Goal: Task Accomplishment & Management: Manage account settings

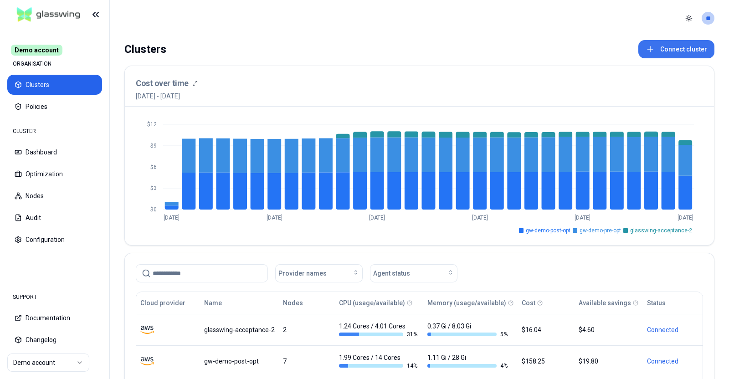
click at [668, 48] on button "Connect cluster" at bounding box center [676, 49] width 76 height 18
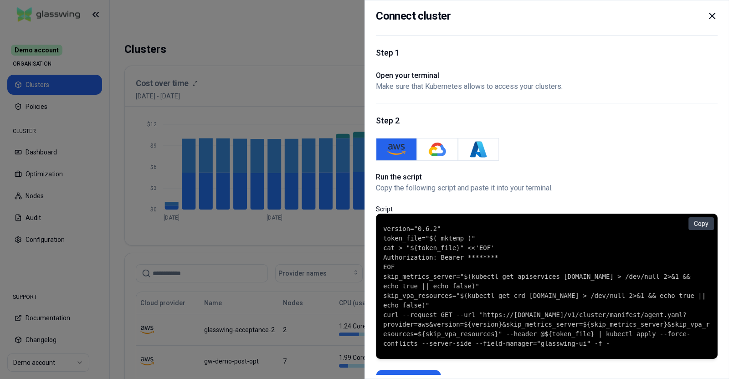
click at [396, 245] on code "version="0.6.2" token_file="$( mktemp )" cat > "${token_file}" <<'EOF' Authoriz…" at bounding box center [546, 286] width 327 height 124
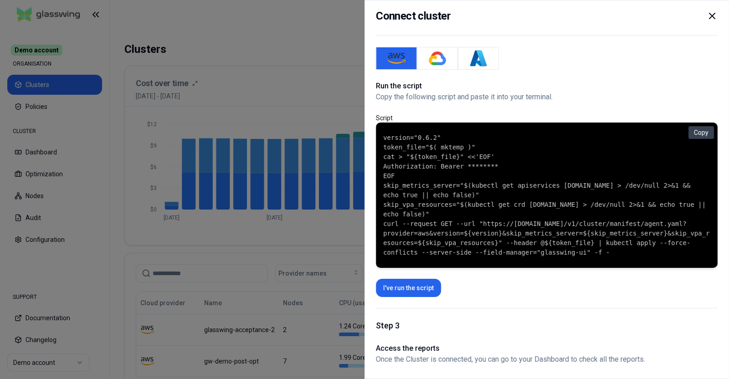
click at [714, 17] on icon at bounding box center [711, 15] width 11 height 11
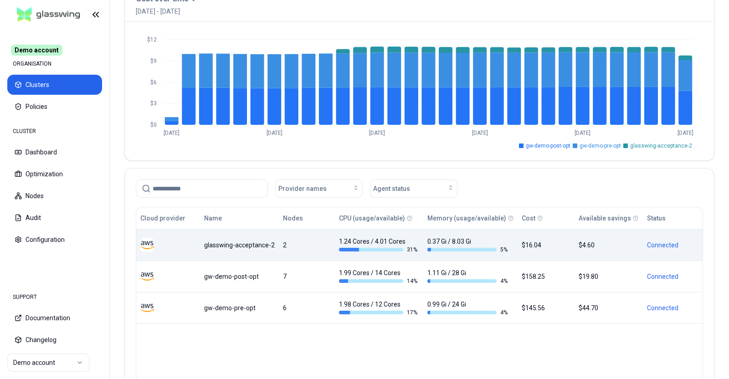
scroll to position [0, 0]
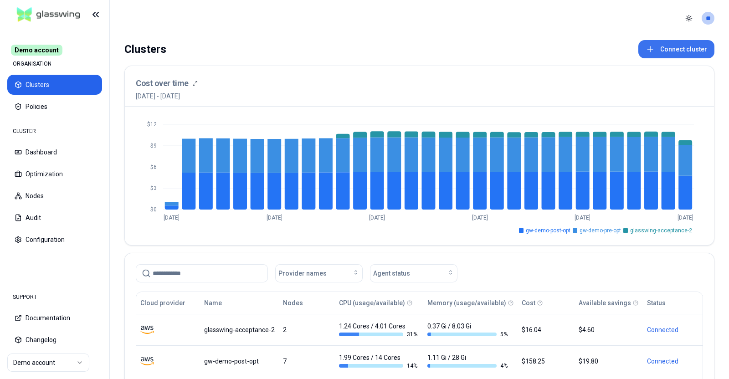
click at [675, 46] on button "Connect cluster" at bounding box center [676, 49] width 76 height 18
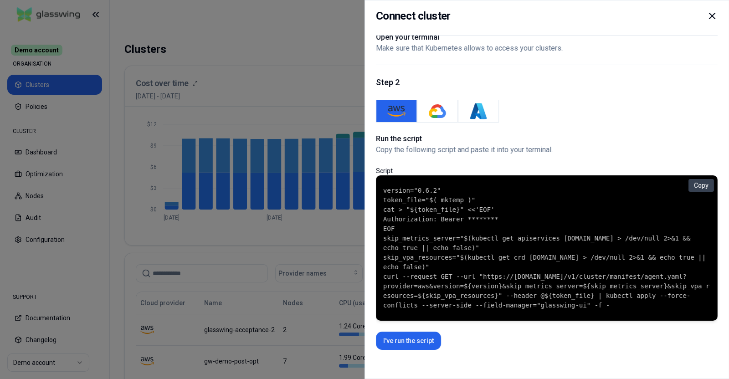
scroll to position [46, 0]
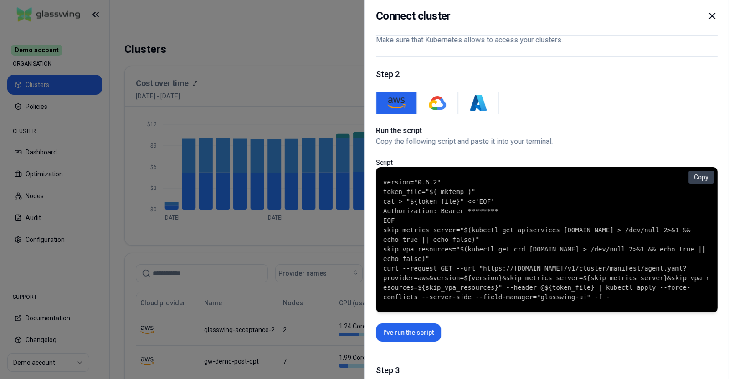
click at [407, 101] on button "AWS" at bounding box center [396, 103] width 41 height 23
click at [423, 106] on button "GKE" at bounding box center [437, 103] width 41 height 23
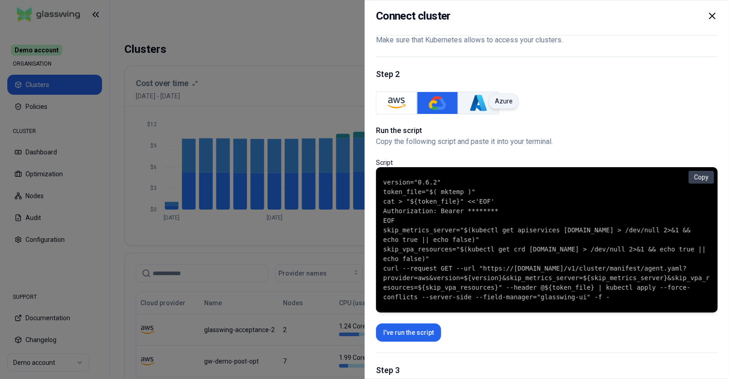
click at [471, 109] on img "Azure" at bounding box center [478, 103] width 18 height 18
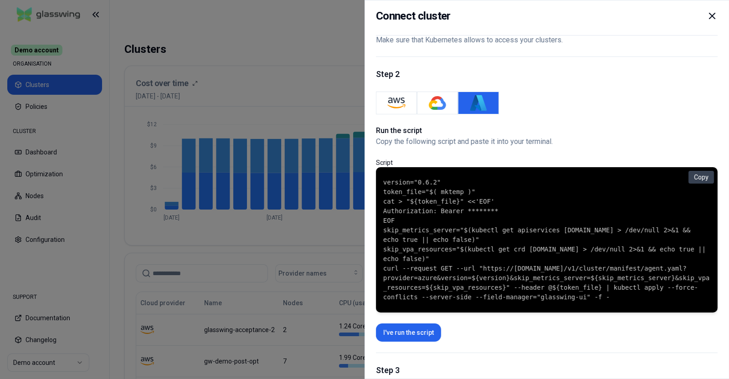
drag, startPoint x: 427, startPoint y: 107, endPoint x: 483, endPoint y: 108, distance: 55.6
click at [483, 108] on div at bounding box center [547, 103] width 342 height 23
click at [483, 108] on img "Azure" at bounding box center [478, 103] width 18 height 18
click at [373, 217] on div "Connect cluster Step 1 Open your terminal Make sure that Kubernetes allows to a…" at bounding box center [546, 189] width 364 height 379
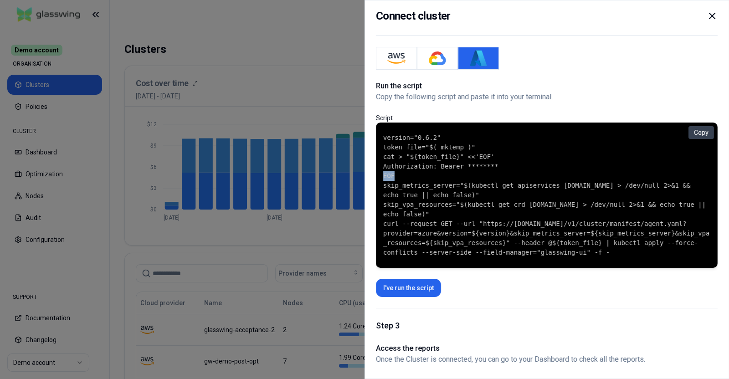
scroll to position [0, 0]
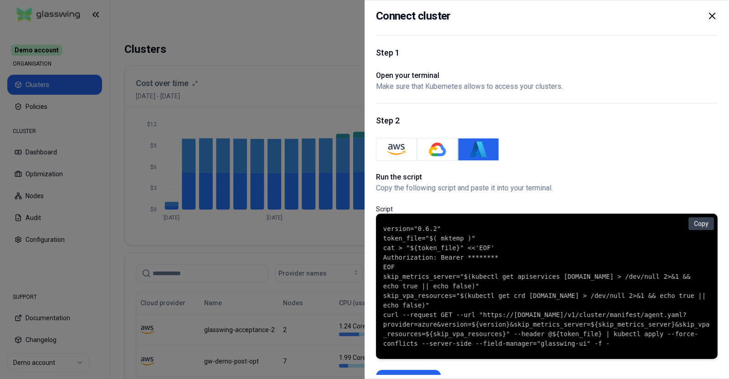
click at [706, 21] on icon at bounding box center [711, 15] width 11 height 11
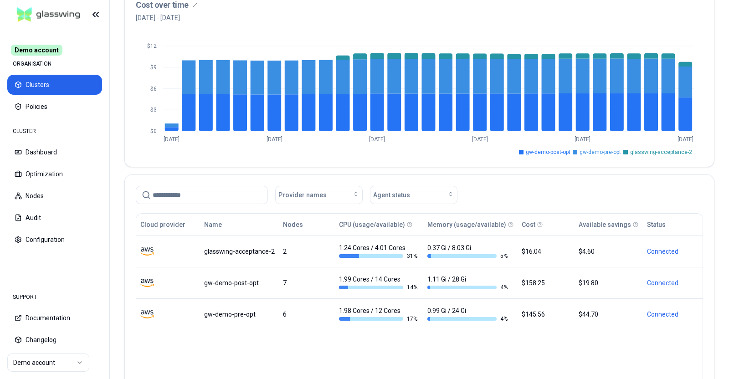
scroll to position [75, 0]
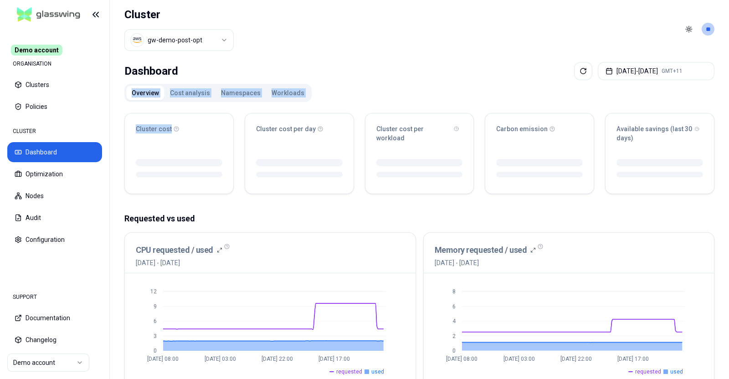
drag, startPoint x: 234, startPoint y: 160, endPoint x: 241, endPoint y: 80, distance: 80.4
click at [241, 80] on div "Dashboard [DATE] - [DATE] GMT+11 Overview Cost analysis Namespaces Workloads Cl…" at bounding box center [419, 372] width 619 height 629
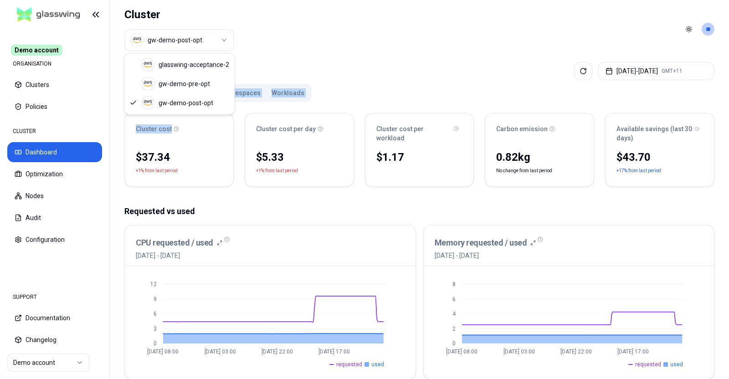
click at [226, 39] on html "Demo account ORGANISATION Clusters Policies CLUSTER Dashboard Optimization Node…" at bounding box center [364, 189] width 729 height 379
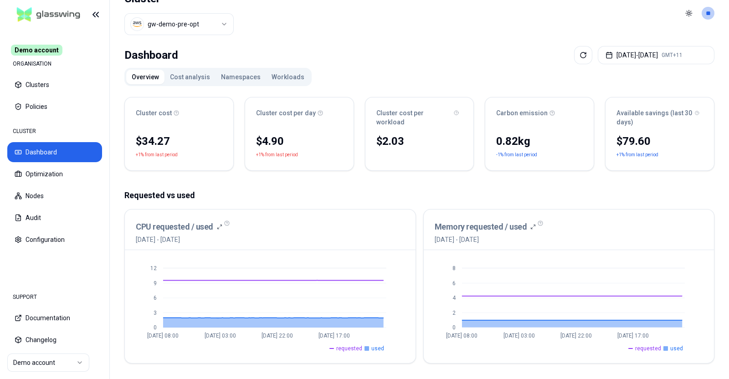
scroll to position [3, 0]
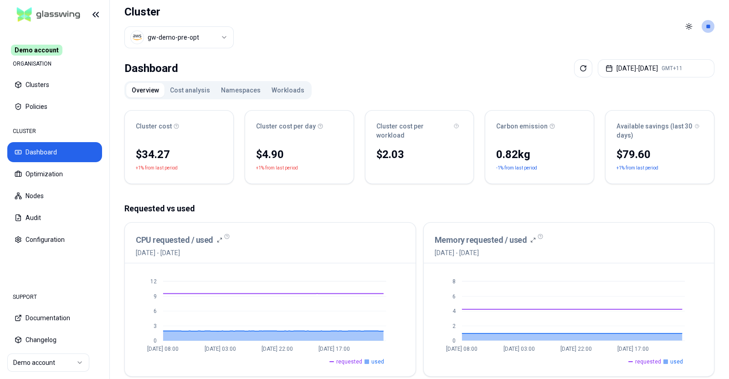
click at [181, 83] on button "Cost analysis" at bounding box center [189, 90] width 51 height 15
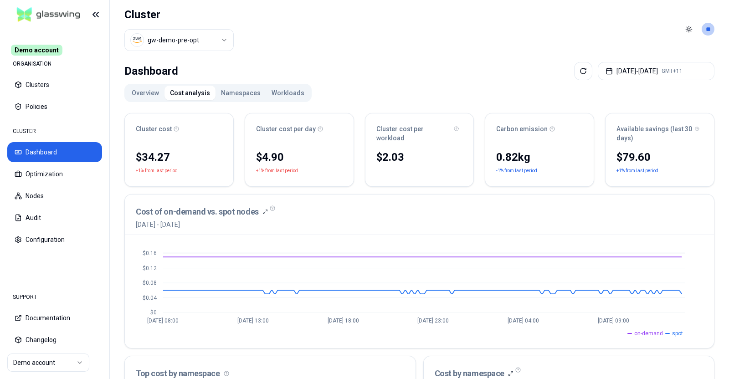
click at [240, 89] on button "Namespaces" at bounding box center [240, 93] width 51 height 15
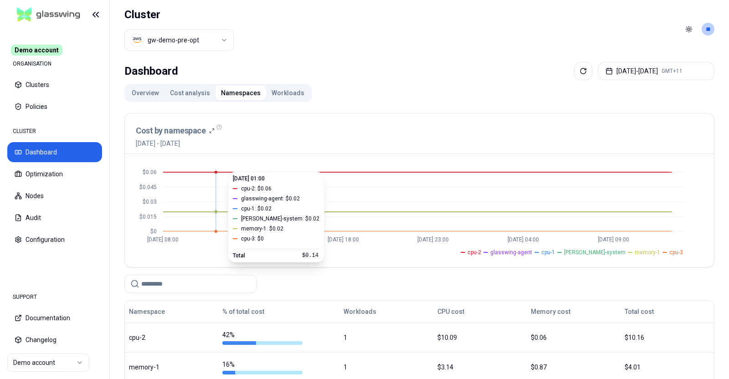
click at [217, 209] on icon "$0 $0.015 $0.03 $0.045 $0.06 [DATE] 08:00 [DATE] 13:00 [DATE] 18:00 [DATE] 23:0…" at bounding box center [419, 210] width 567 height 91
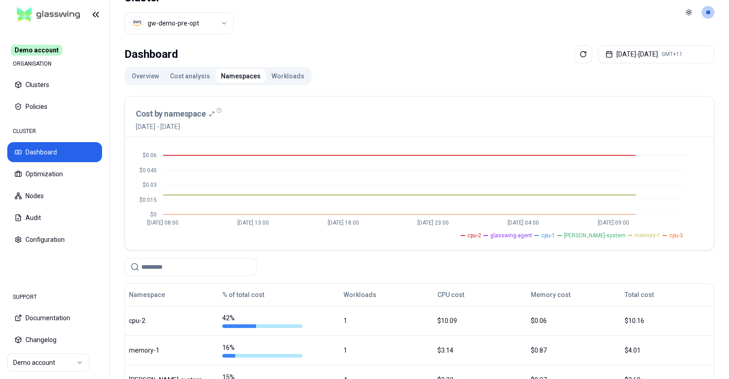
scroll to position [168, 0]
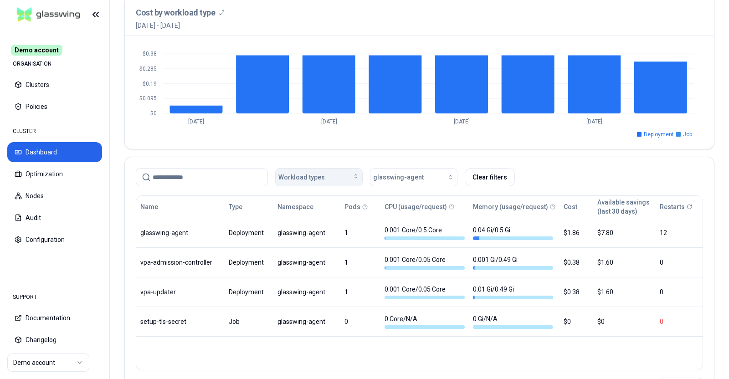
scroll to position [364, 0]
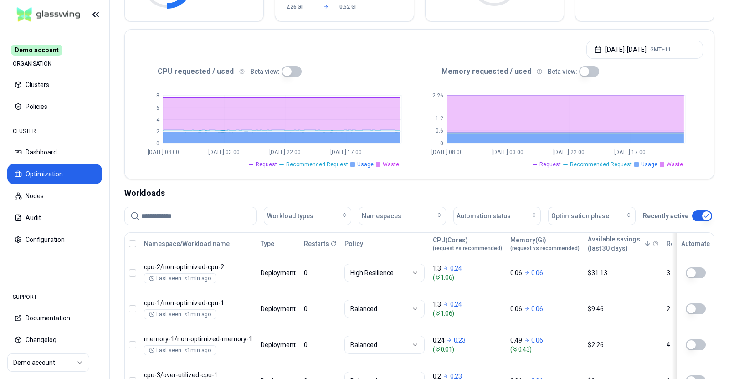
scroll to position [160, 0]
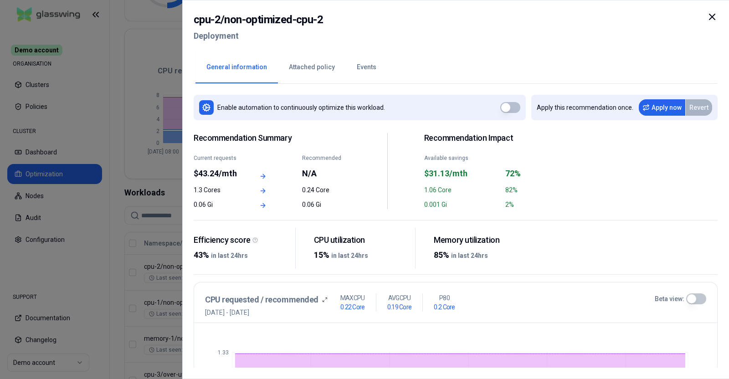
click at [706, 15] on icon at bounding box center [711, 16] width 11 height 11
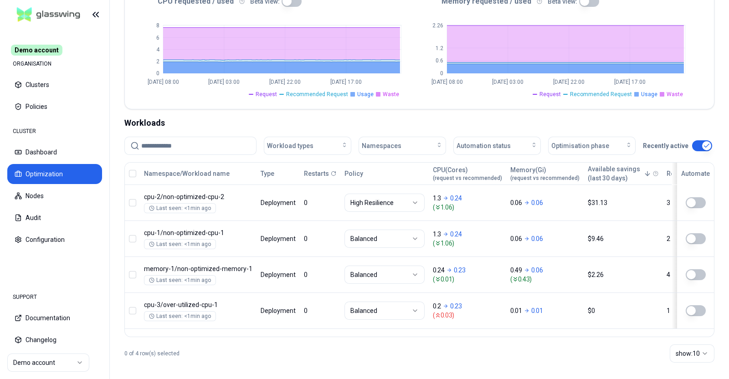
scroll to position [235, 0]
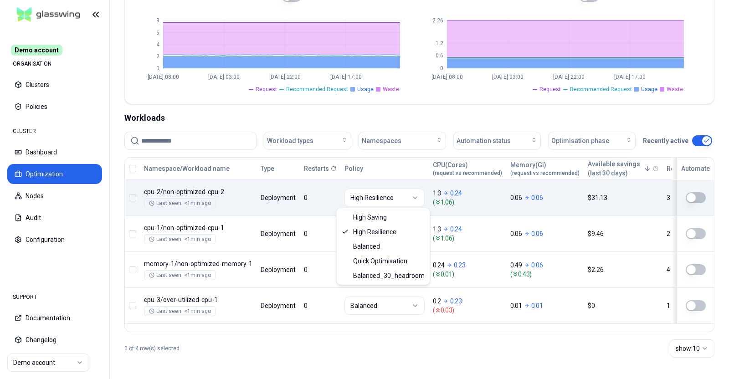
click at [376, 199] on html "Demo account ORGANISATION Clusters Policies CLUSTER Dashboard Optimization Node…" at bounding box center [364, 189] width 729 height 379
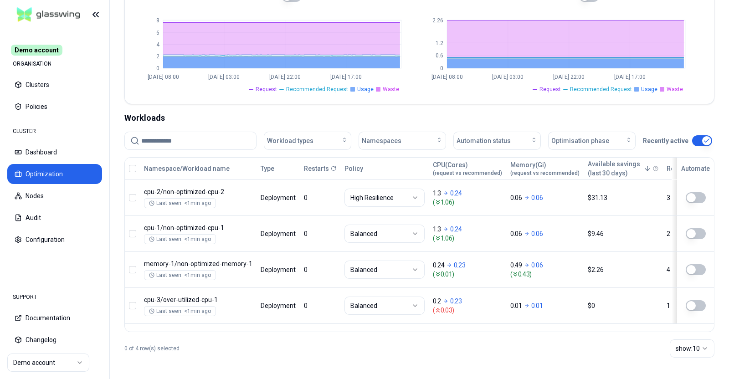
click at [133, 168] on button "button" at bounding box center [132, 168] width 7 height 7
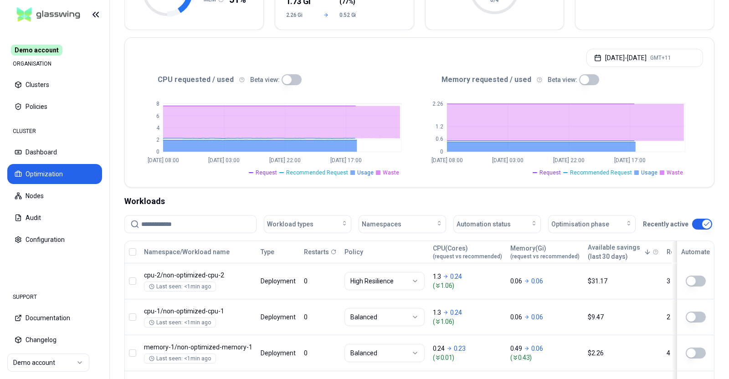
scroll to position [165, 0]
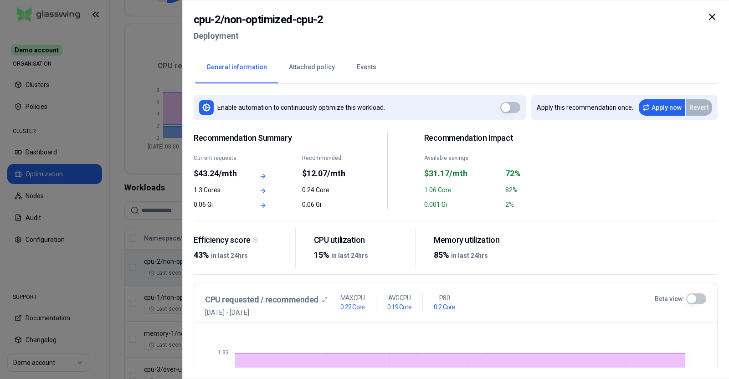
click at [373, 68] on button "Events" at bounding box center [366, 67] width 41 height 32
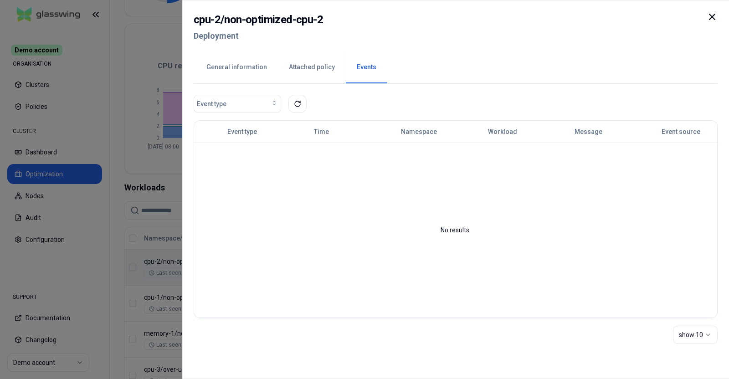
click at [316, 71] on button "Attached policy" at bounding box center [312, 67] width 68 height 32
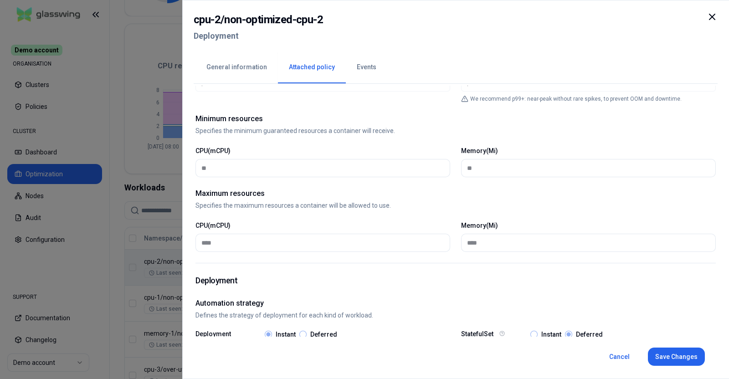
scroll to position [352, 0]
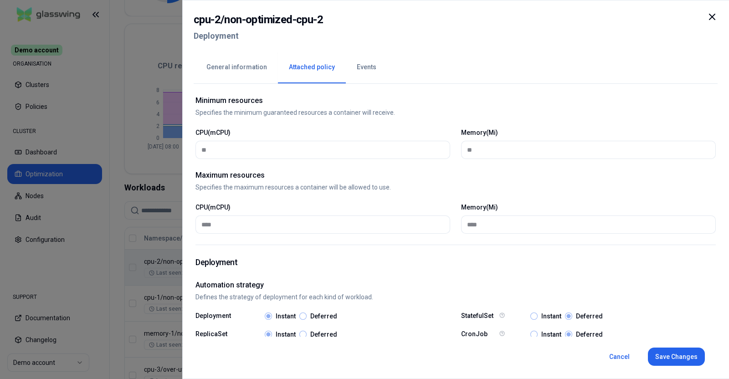
click at [608, 203] on div "Memory(Mi) ****" at bounding box center [588, 218] width 255 height 31
click at [710, 16] on icon at bounding box center [711, 16] width 11 height 11
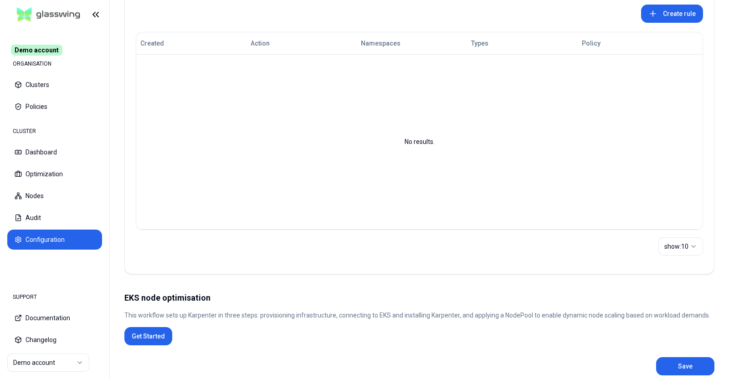
scroll to position [193, 0]
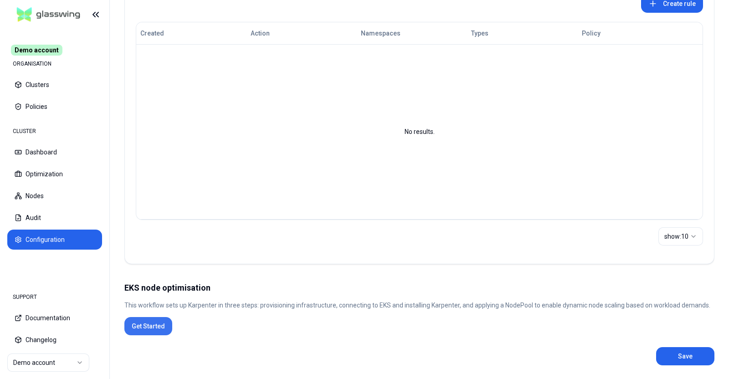
click at [158, 328] on button "Get Started" at bounding box center [148, 326] width 48 height 18
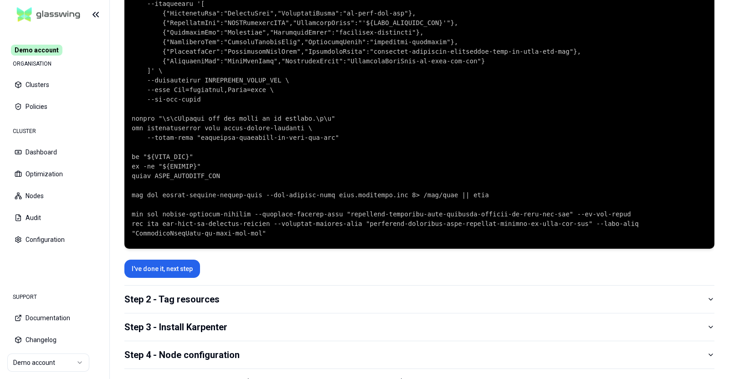
scroll to position [332, 0]
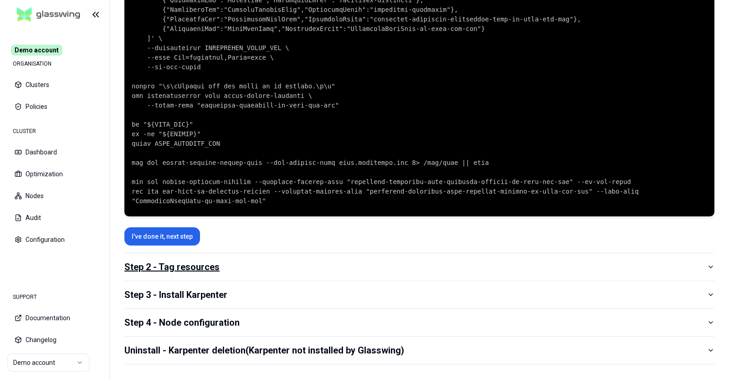
click at [210, 275] on button "Step 2 - Tag resources" at bounding box center [419, 266] width 590 height 27
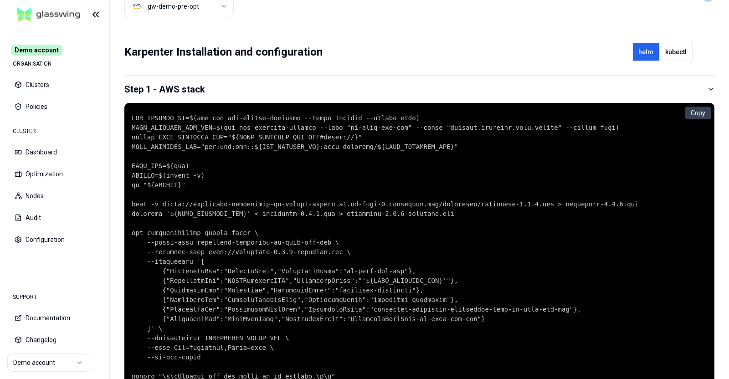
scroll to position [0, 0]
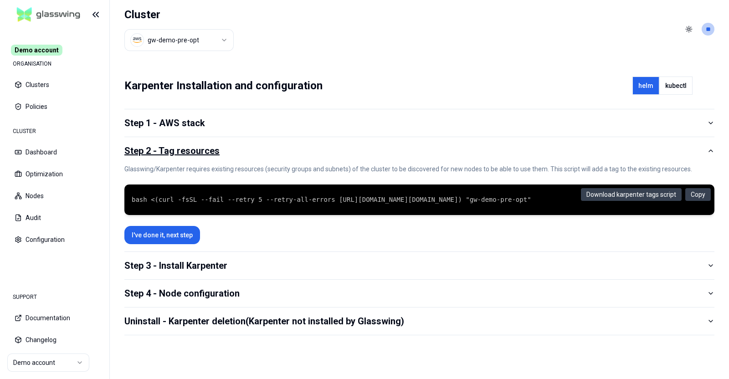
click at [210, 272] on div "Step 3 - Install Karpenter" at bounding box center [175, 265] width 103 height 13
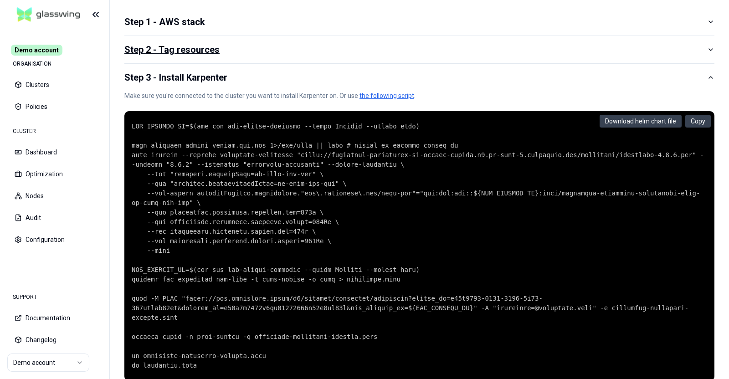
scroll to position [209, 0]
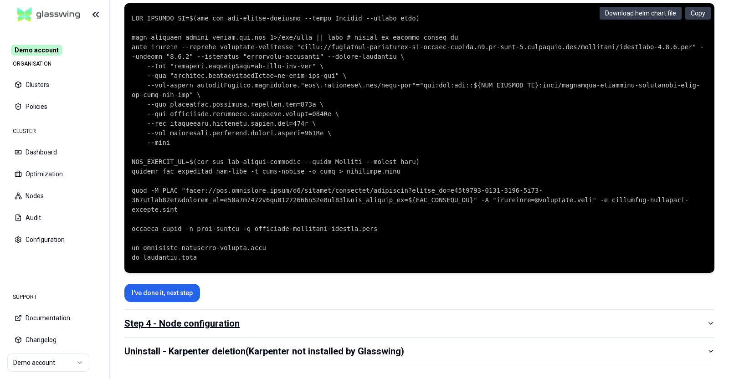
click at [179, 315] on button "Step 4 - Node configuration" at bounding box center [419, 323] width 590 height 27
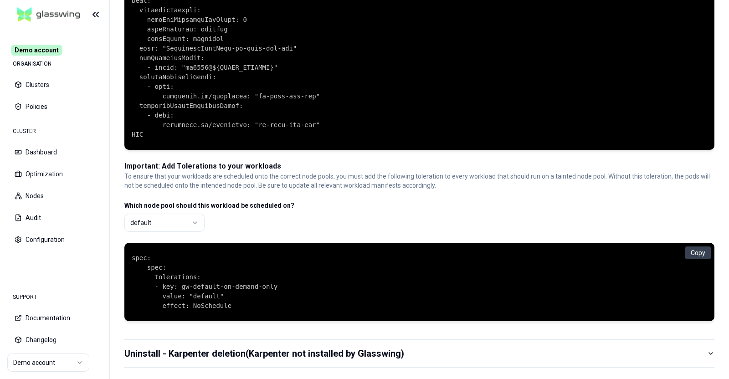
scroll to position [902, 0]
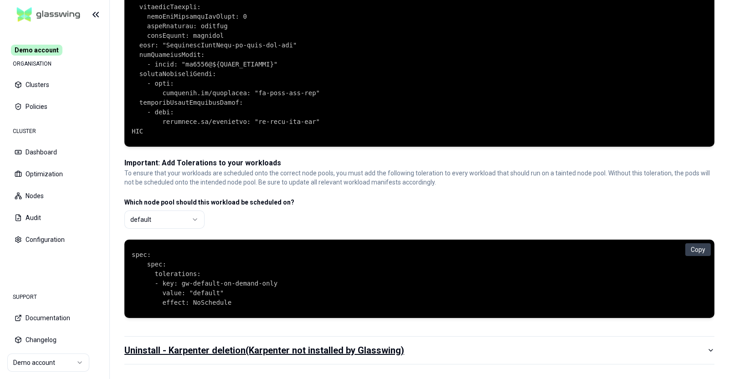
click at [181, 345] on button "Uninstall - Karpenter deletion (Karpenter not installed by Glasswing)" at bounding box center [419, 350] width 590 height 27
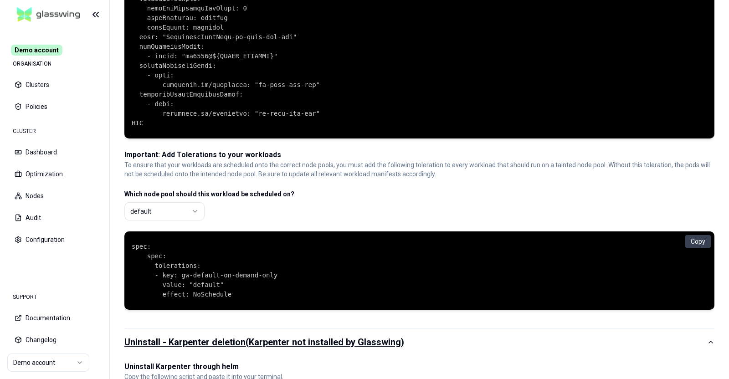
scroll to position [107, 0]
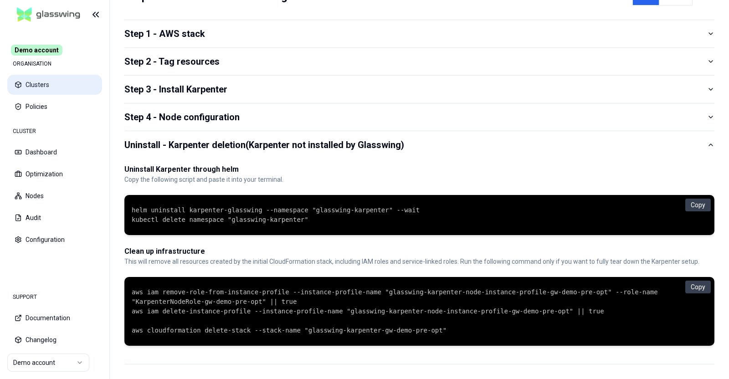
click at [41, 87] on button "Clusters" at bounding box center [54, 85] width 95 height 20
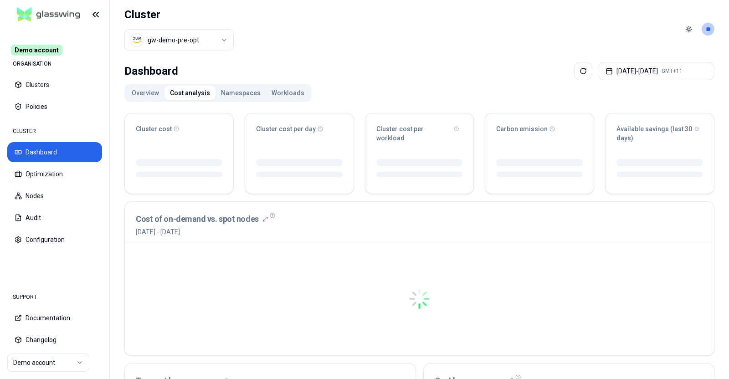
click at [194, 91] on button "Cost analysis" at bounding box center [189, 93] width 51 height 15
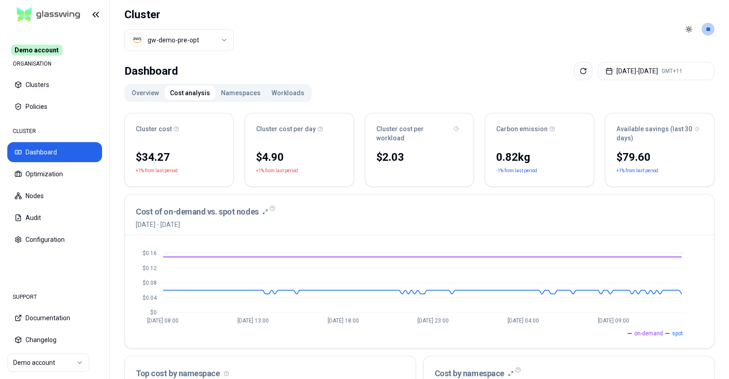
click at [243, 94] on button "Namespaces" at bounding box center [240, 93] width 51 height 15
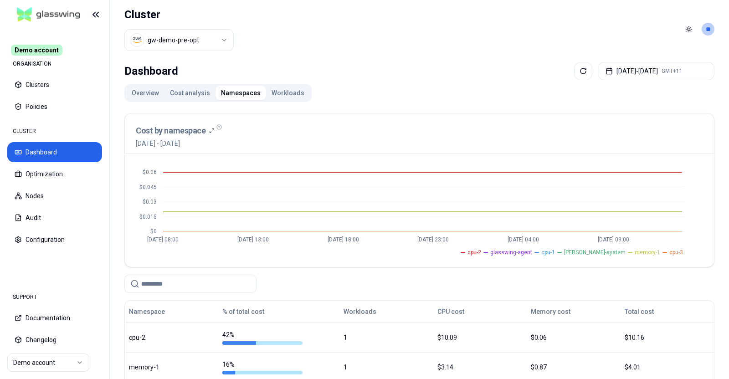
click at [275, 101] on div "Overview Cost analysis Namespaces Workloads" at bounding box center [217, 93] width 187 height 18
click at [278, 94] on button "Workloads" at bounding box center [288, 93] width 44 height 15
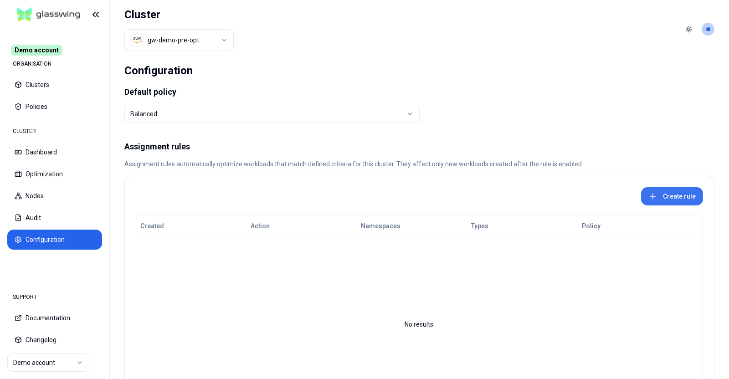
click at [685, 194] on button "Create rule" at bounding box center [672, 196] width 62 height 18
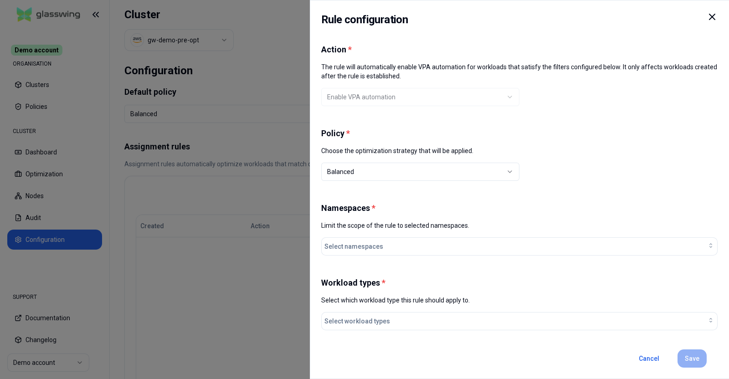
click at [710, 18] on icon at bounding box center [711, 16] width 5 height 5
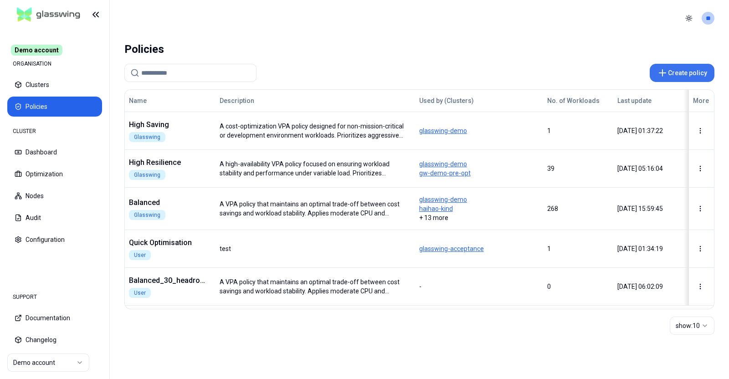
click at [669, 78] on button "Create policy" at bounding box center [681, 73] width 65 height 18
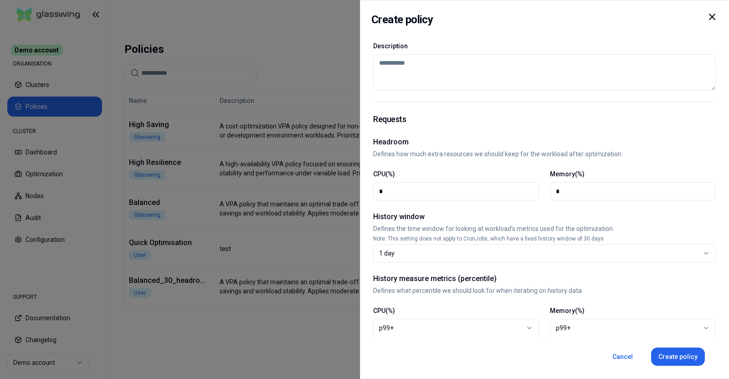
scroll to position [71, 0]
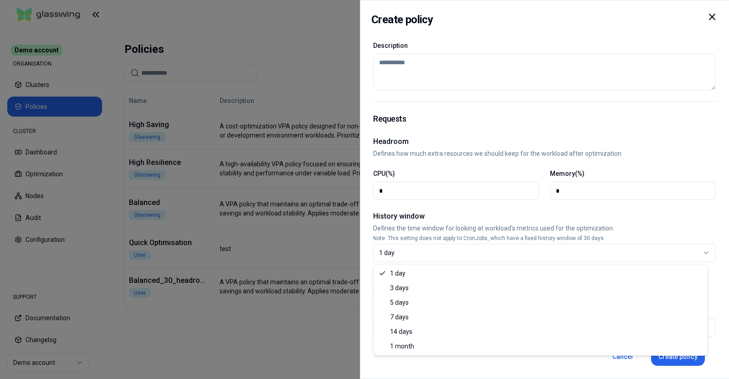
click at [454, 256] on div "1 day" at bounding box center [540, 252] width 323 height 9
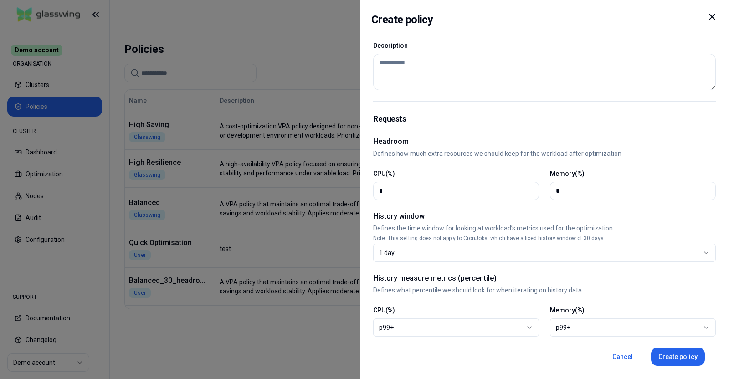
click at [429, 211] on h2 "History window" at bounding box center [544, 216] width 342 height 11
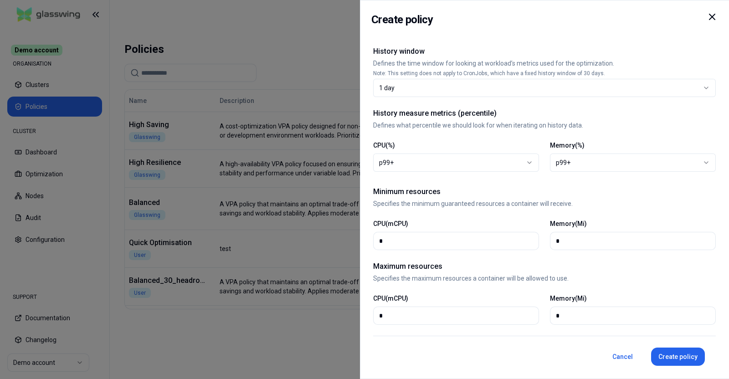
scroll to position [236, 0]
click at [712, 15] on icon at bounding box center [711, 16] width 11 height 11
select select
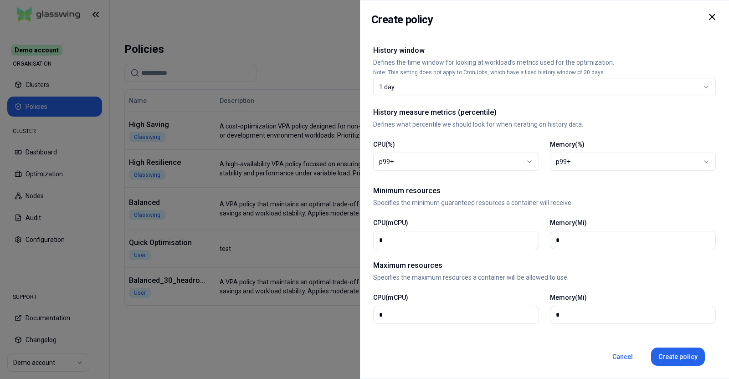
select select
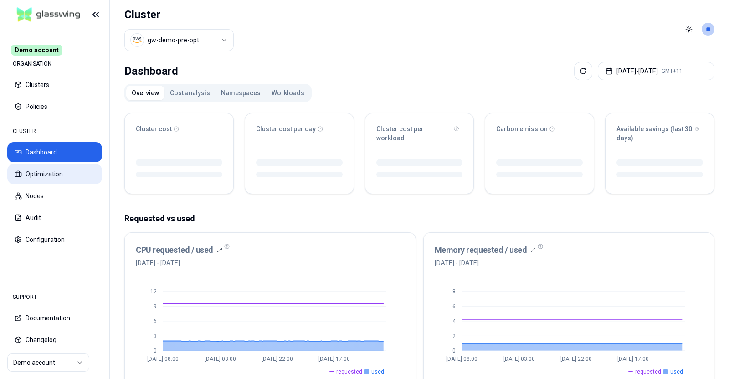
click at [50, 166] on button "Optimization" at bounding box center [54, 174] width 95 height 20
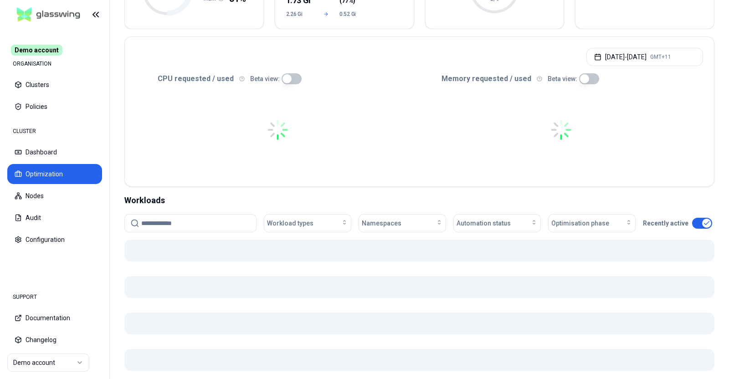
scroll to position [167, 0]
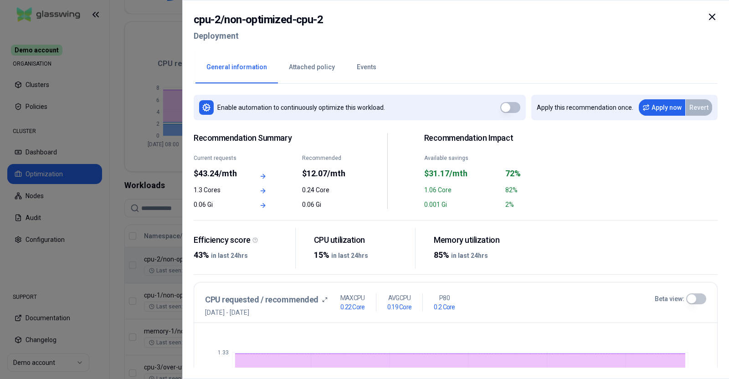
click at [362, 65] on button "Events" at bounding box center [366, 67] width 41 height 32
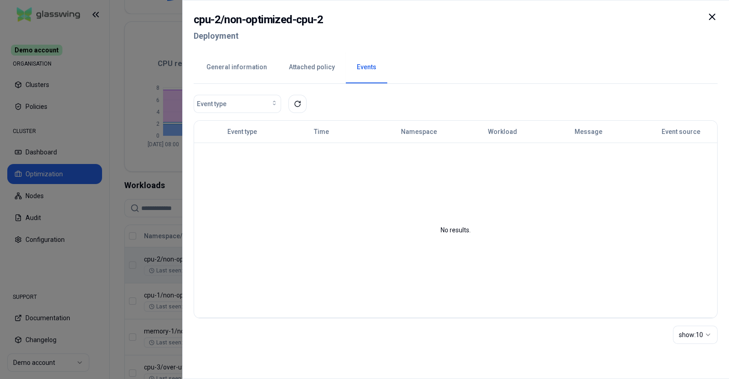
click at [721, 17] on div "cpu-2 / non-optimized-cpu-2 Deployment General information Attached policy Even…" at bounding box center [455, 189] width 546 height 379
click at [713, 20] on icon at bounding box center [711, 16] width 11 height 11
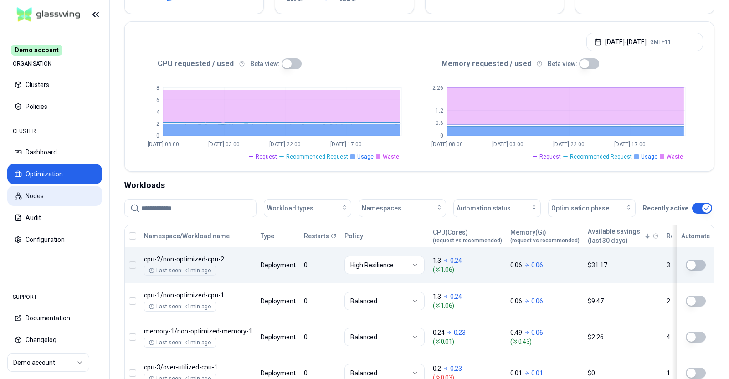
click at [36, 201] on button "Nodes" at bounding box center [54, 196] width 95 height 20
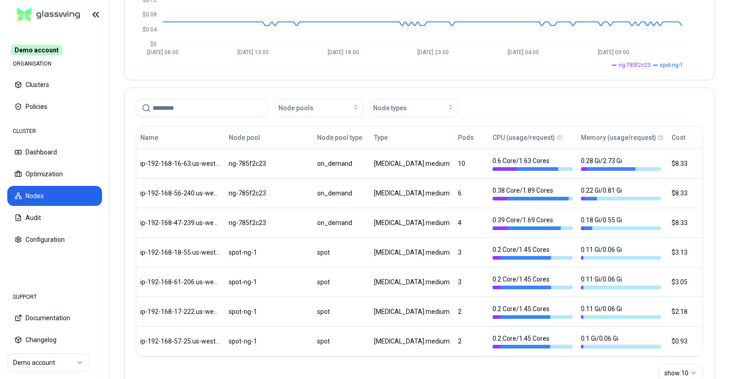
scroll to position [163, 0]
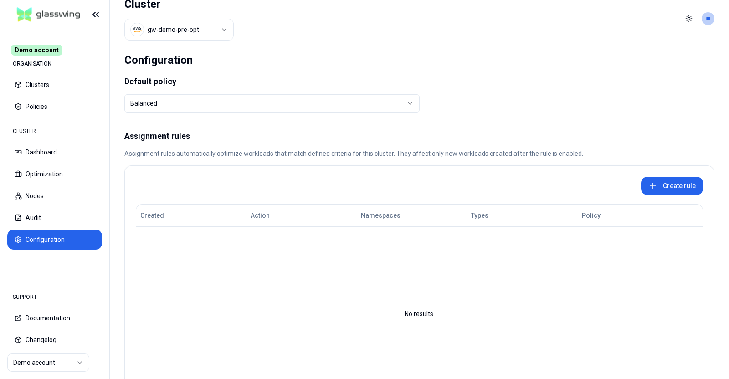
scroll to position [10, 0]
